Goal: Navigation & Orientation: Find specific page/section

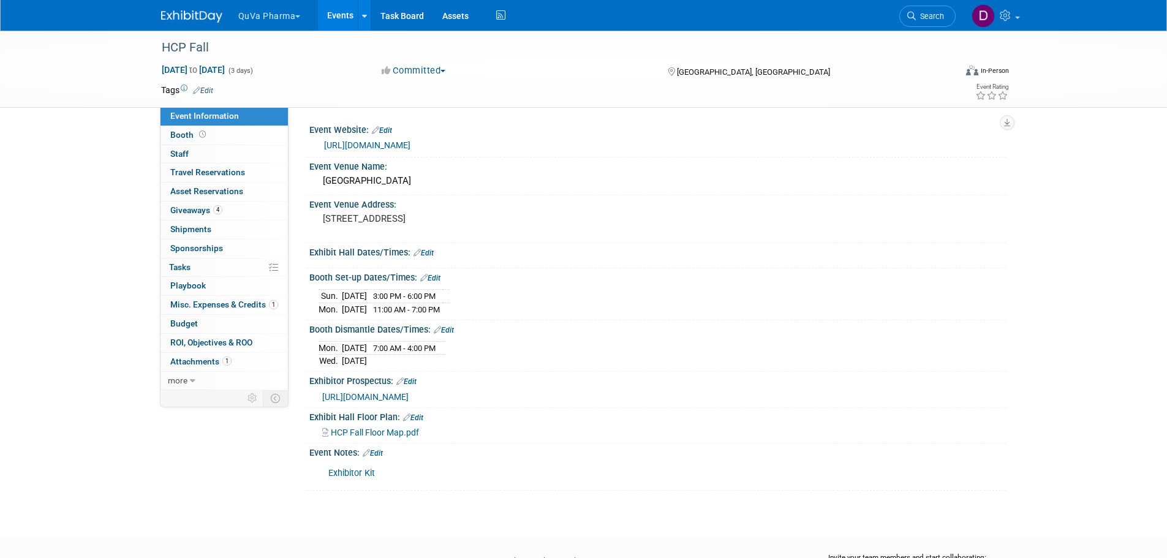
click at [262, 22] on button "QuVa Pharma" at bounding box center [276, 13] width 79 height 27
click at [266, 70] on link "QuVa Pharma" at bounding box center [282, 73] width 88 height 17
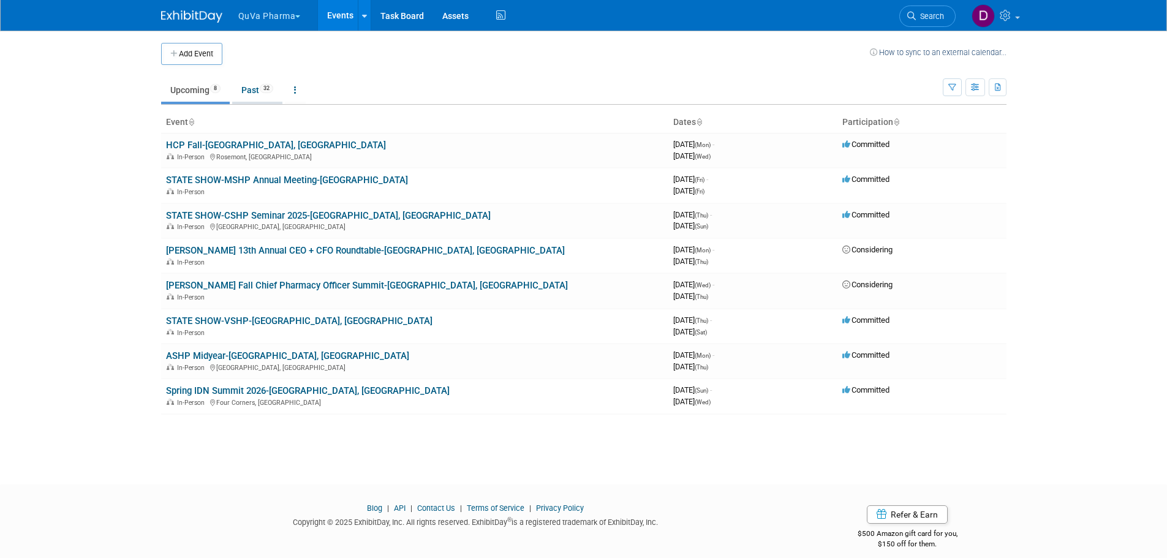
click at [252, 88] on link "Past 32" at bounding box center [257, 89] width 50 height 23
